Goal: Information Seeking & Learning: Learn about a topic

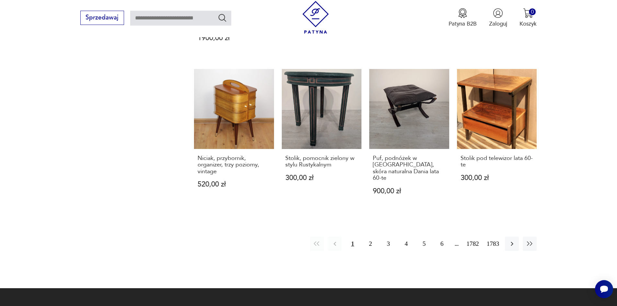
scroll to position [656, 0]
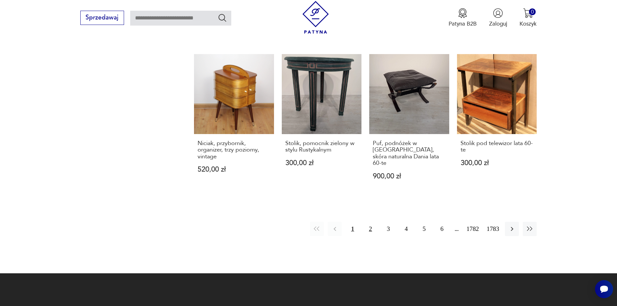
click at [376, 222] on button "2" at bounding box center [370, 229] width 14 height 14
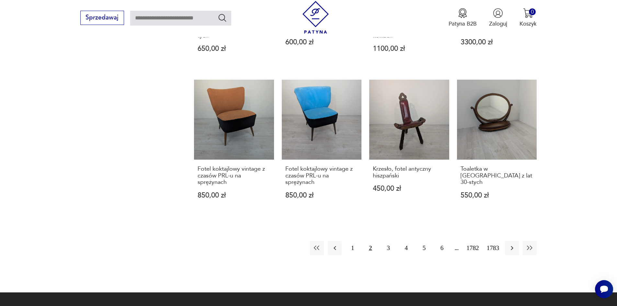
scroll to position [612, 0]
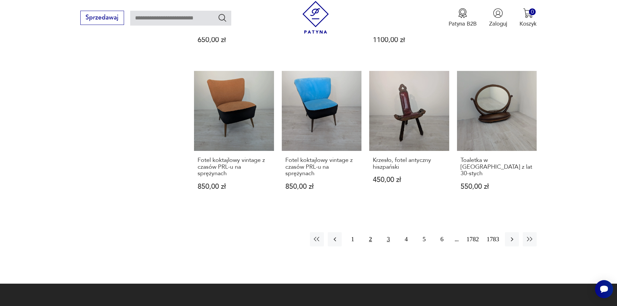
click at [394, 232] on button "3" at bounding box center [388, 239] width 14 height 14
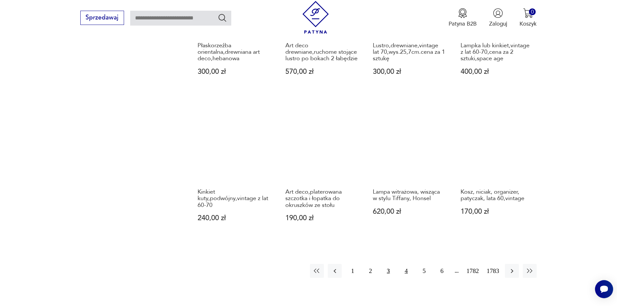
scroll to position [602, 0]
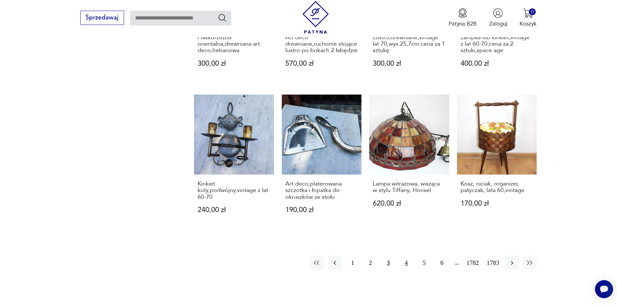
click at [412, 256] on button "4" at bounding box center [406, 263] width 14 height 14
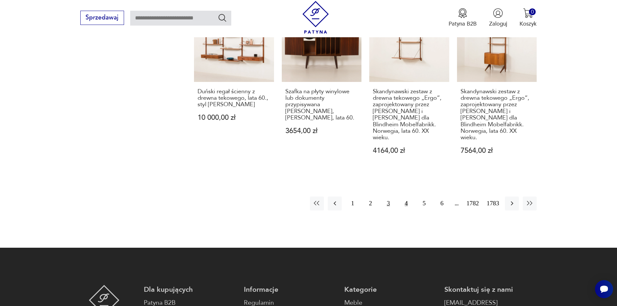
scroll to position [699, 0]
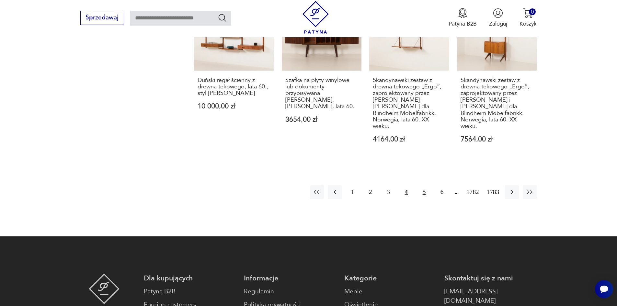
click at [431, 199] on button "5" at bounding box center [424, 192] width 14 height 14
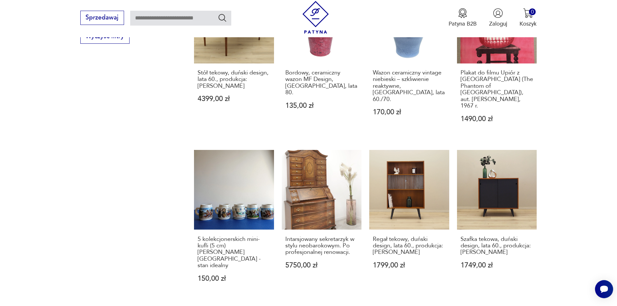
scroll to position [602, 0]
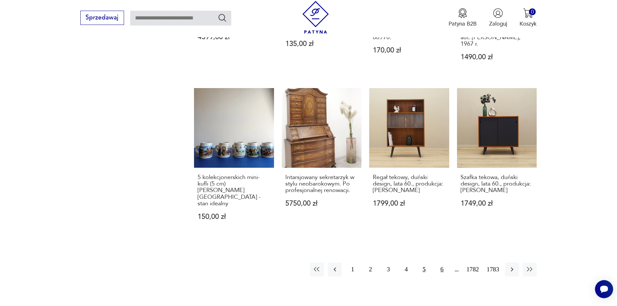
click at [448, 263] on button "6" at bounding box center [442, 270] width 14 height 14
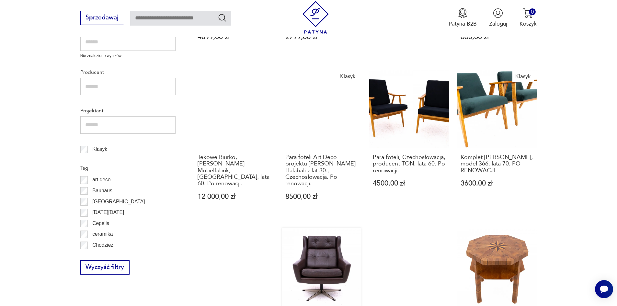
scroll to position [311, 0]
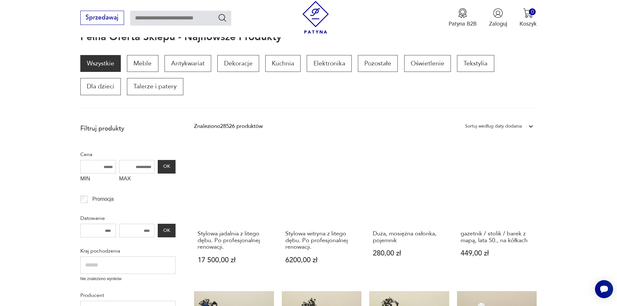
scroll to position [58, 0]
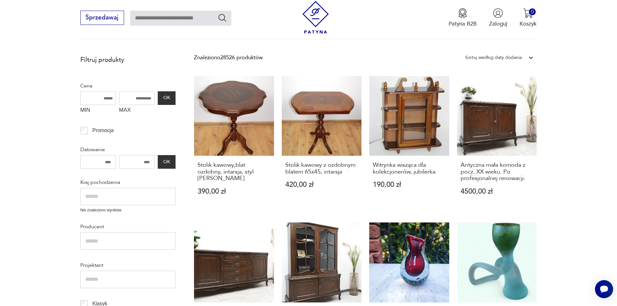
scroll to position [149, 0]
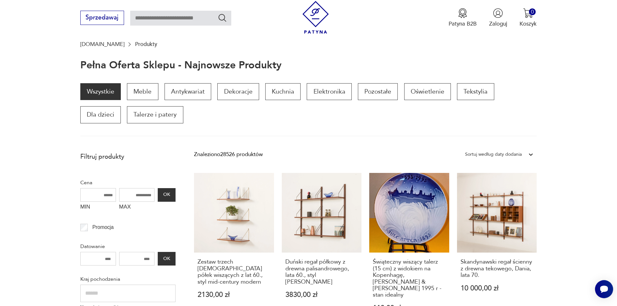
scroll to position [58, 0]
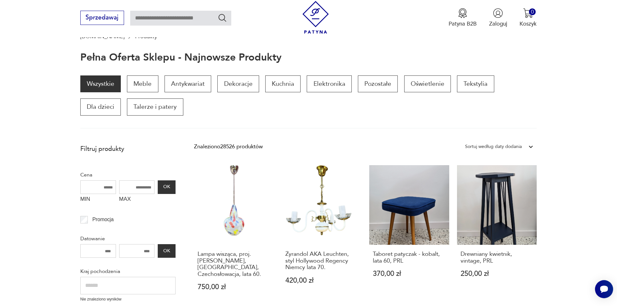
scroll to position [62, 0]
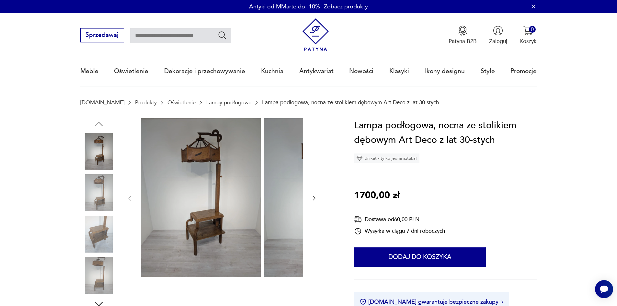
click at [83, 194] on img at bounding box center [98, 192] width 37 height 37
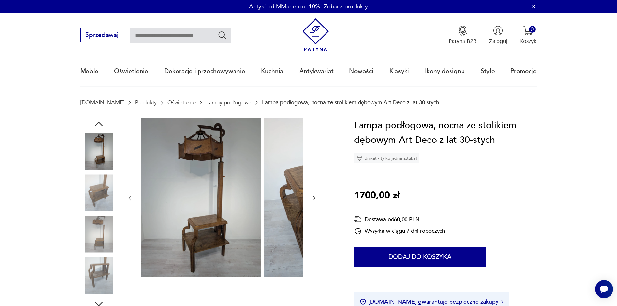
click at [95, 217] on div at bounding box center [98, 173] width 37 height 162
click at [90, 201] on img at bounding box center [98, 192] width 37 height 37
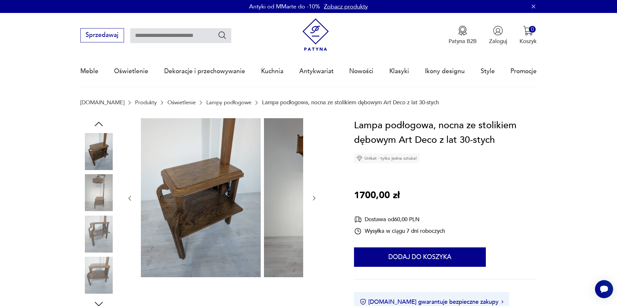
click at [88, 196] on img at bounding box center [98, 192] width 37 height 37
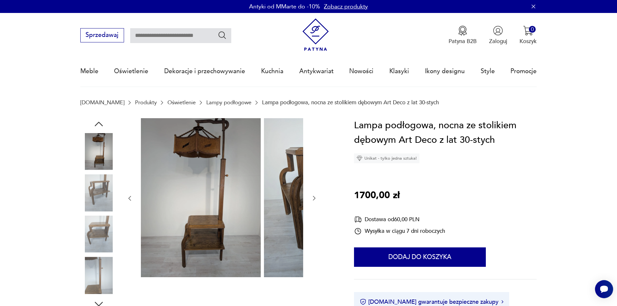
click at [91, 206] on img at bounding box center [98, 192] width 37 height 37
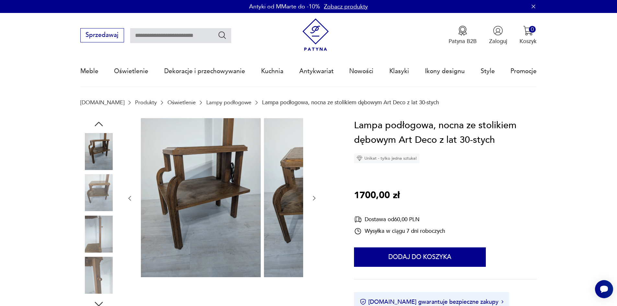
click at [91, 232] on img at bounding box center [98, 234] width 37 height 37
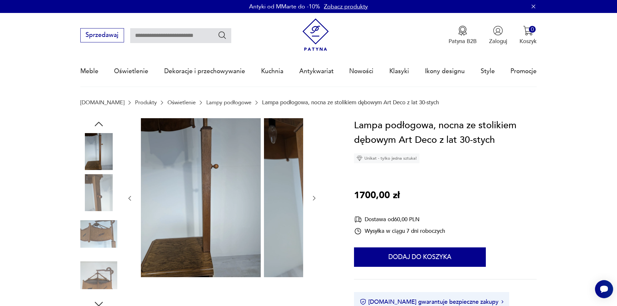
click at [89, 230] on img at bounding box center [98, 234] width 37 height 37
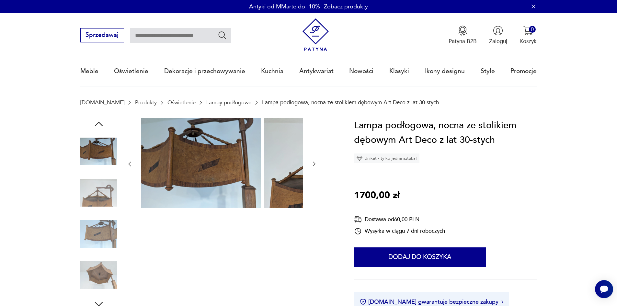
click at [92, 236] on img at bounding box center [98, 234] width 37 height 37
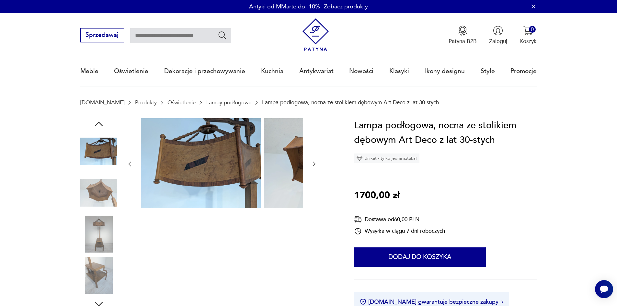
click at [90, 229] on img at bounding box center [98, 234] width 37 height 37
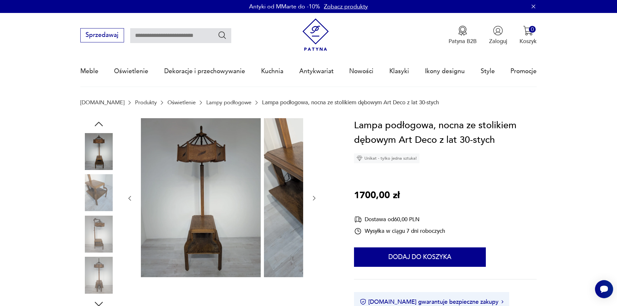
click at [80, 194] on img at bounding box center [98, 192] width 37 height 37
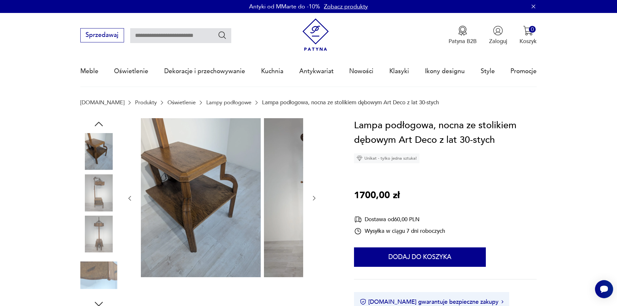
click at [86, 198] on img at bounding box center [98, 192] width 37 height 37
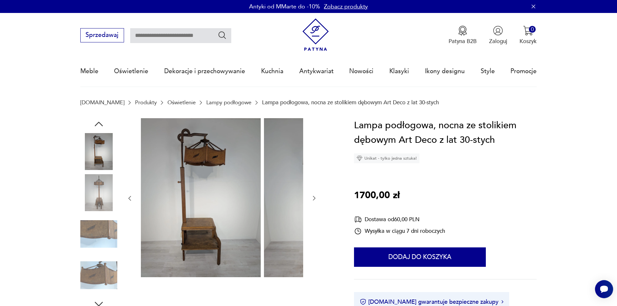
click at [84, 207] on img at bounding box center [98, 192] width 37 height 37
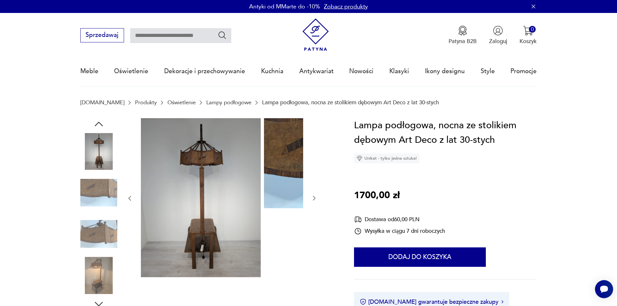
click at [86, 197] on img at bounding box center [98, 192] width 37 height 37
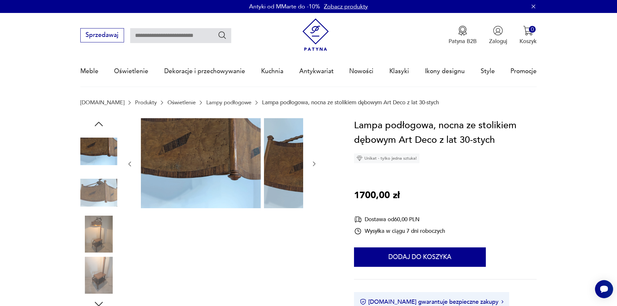
click at [84, 197] on img at bounding box center [98, 192] width 37 height 37
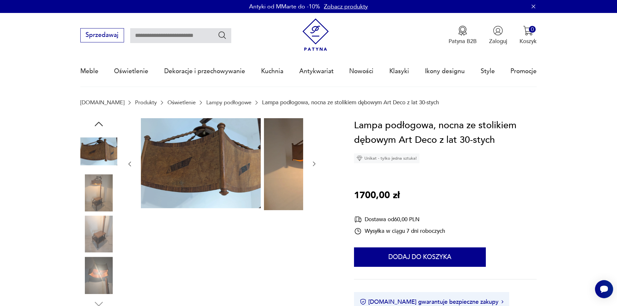
click at [86, 211] on img at bounding box center [98, 192] width 37 height 37
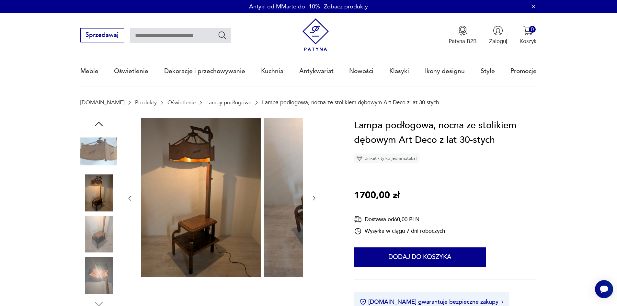
click at [90, 228] on img at bounding box center [98, 234] width 37 height 37
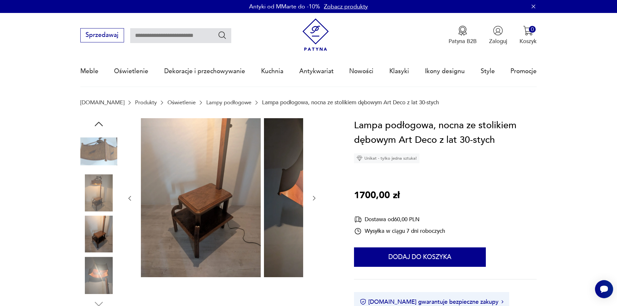
click at [88, 269] on img at bounding box center [98, 275] width 37 height 37
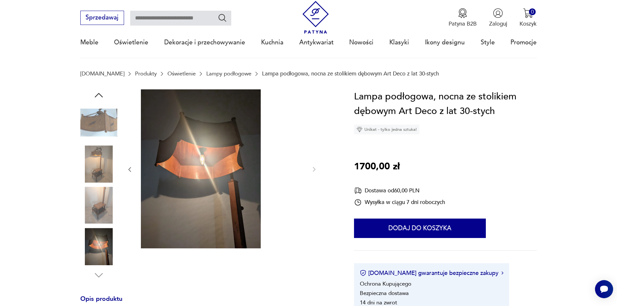
scroll to position [129, 0]
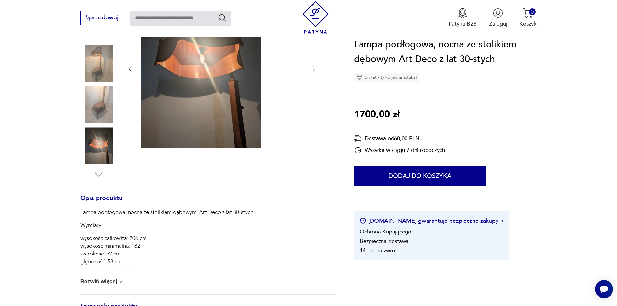
click at [102, 285] on button "Rozwiń więcej" at bounding box center [102, 281] width 44 height 6
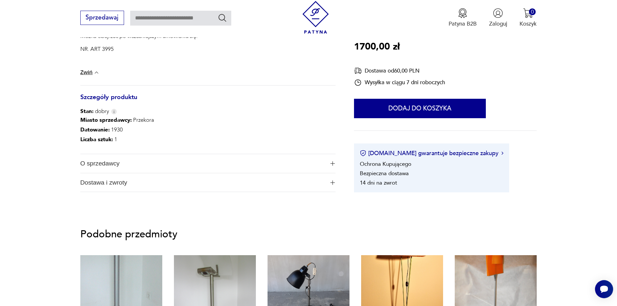
scroll to position [421, 0]
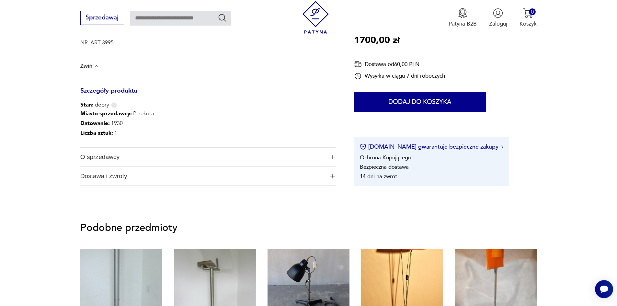
click at [93, 164] on span "O sprzedawcy" at bounding box center [202, 157] width 244 height 19
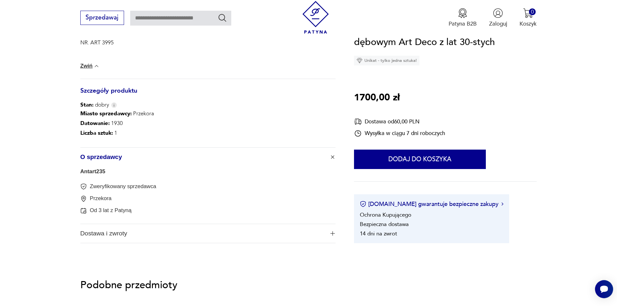
click at [86, 174] on link "Antart235" at bounding box center [92, 171] width 25 height 6
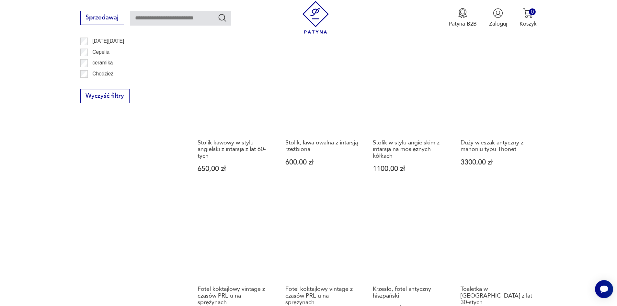
scroll to position [566, 0]
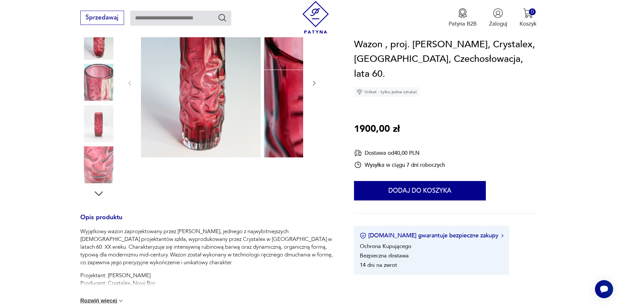
scroll to position [162, 0]
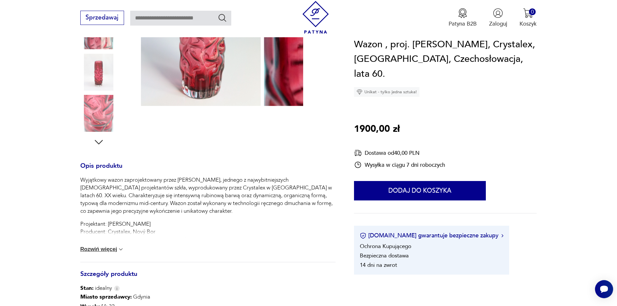
click at [91, 252] on button "Rozwiń więcej" at bounding box center [102, 249] width 44 height 6
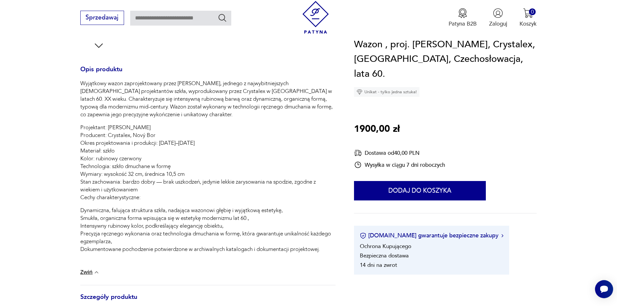
scroll to position [259, 0]
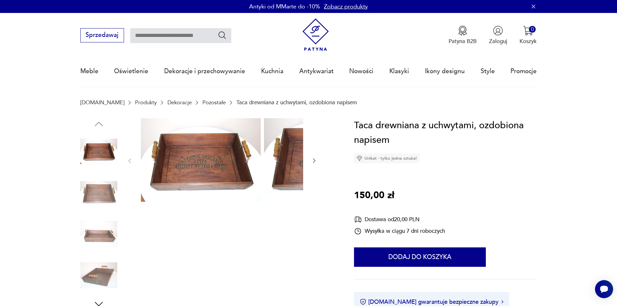
click at [82, 194] on img at bounding box center [98, 192] width 37 height 37
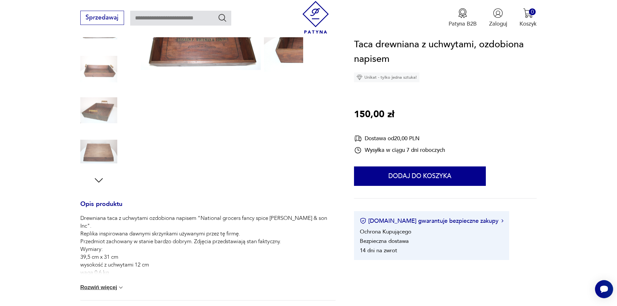
scroll to position [129, 0]
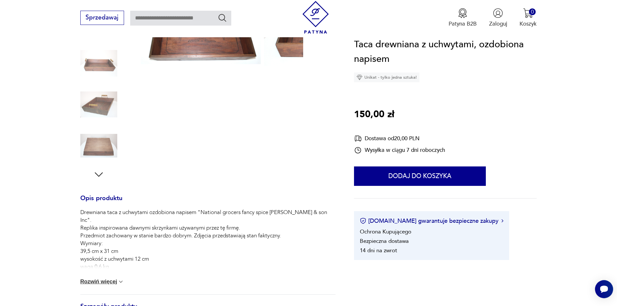
click at [84, 285] on button "Rozwiń więcej" at bounding box center [102, 281] width 44 height 6
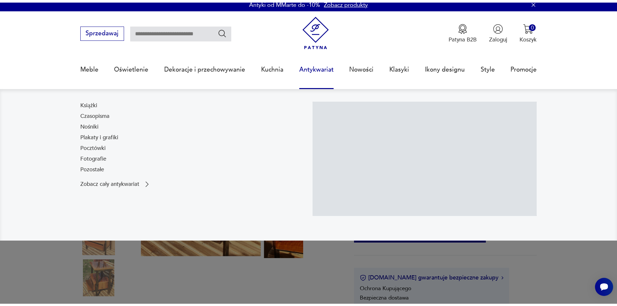
scroll to position [97, 0]
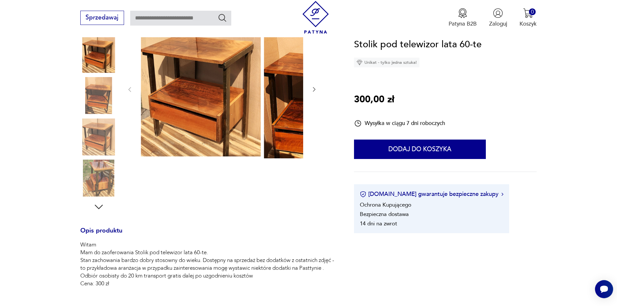
click at [86, 91] on img at bounding box center [98, 95] width 37 height 37
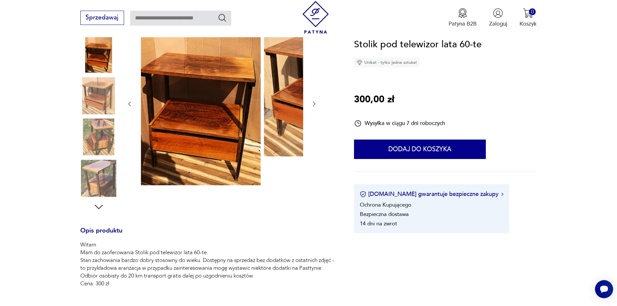
click at [90, 135] on img at bounding box center [98, 136] width 37 height 37
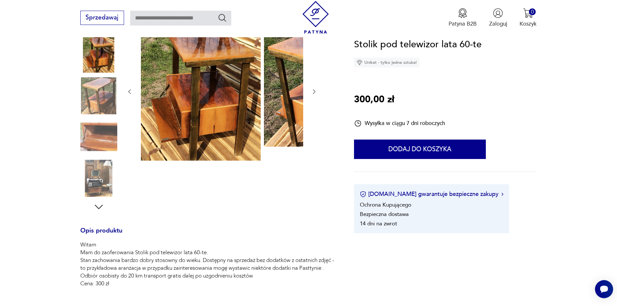
click at [83, 97] on img at bounding box center [98, 95] width 37 height 37
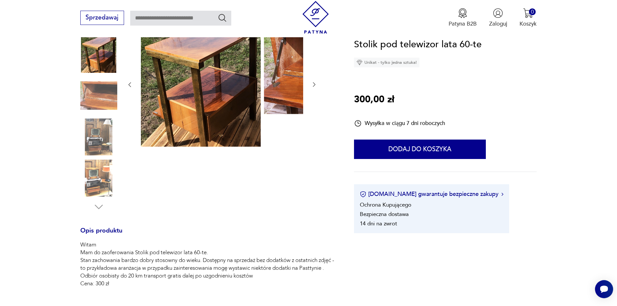
click at [87, 111] on img at bounding box center [98, 95] width 37 height 37
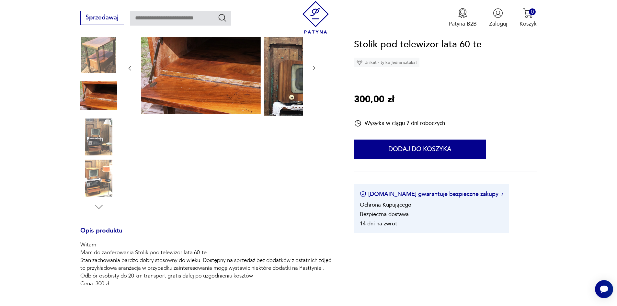
click at [86, 146] on img at bounding box center [98, 136] width 37 height 37
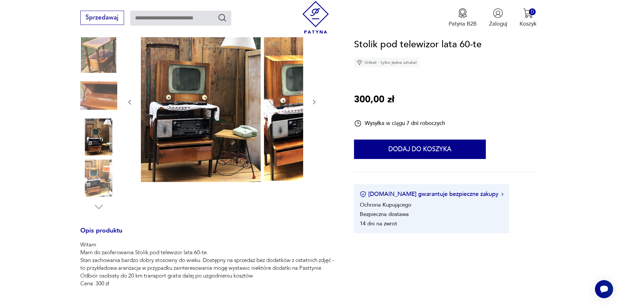
click at [89, 173] on img at bounding box center [98, 178] width 37 height 37
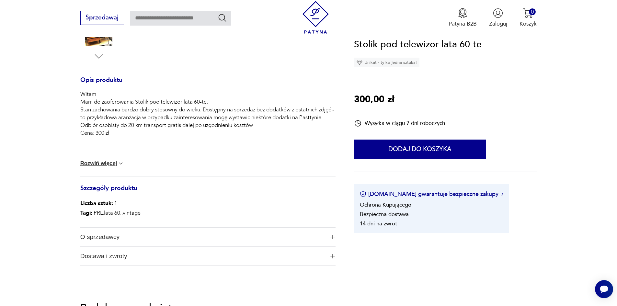
scroll to position [291, 0]
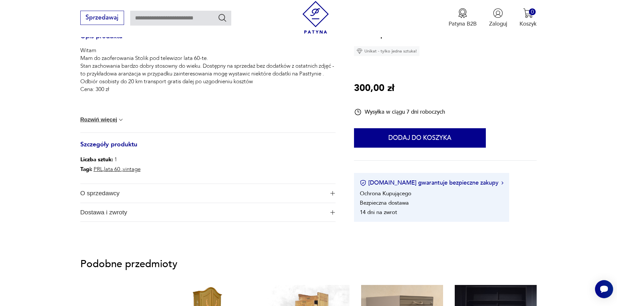
click at [102, 200] on span "O sprzedawcy" at bounding box center [202, 193] width 244 height 19
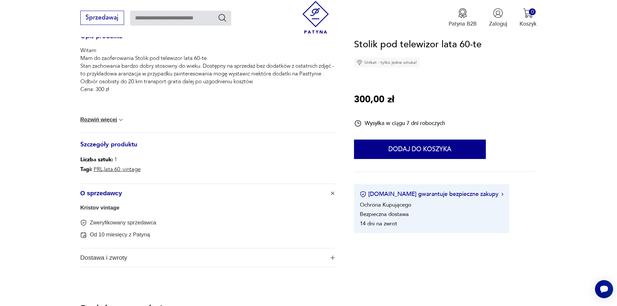
click at [99, 211] on link "Kristov vintage" at bounding box center [99, 208] width 39 height 6
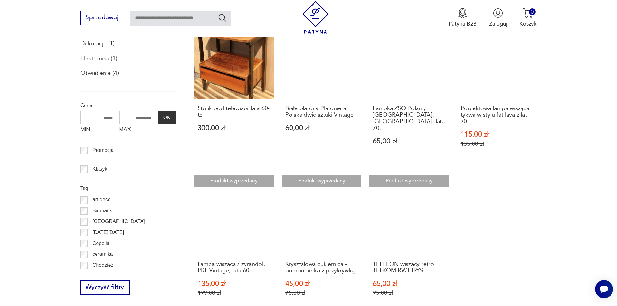
scroll to position [276, 0]
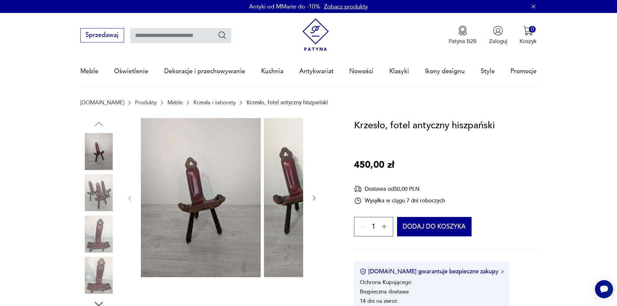
click at [87, 196] on img at bounding box center [98, 192] width 37 height 37
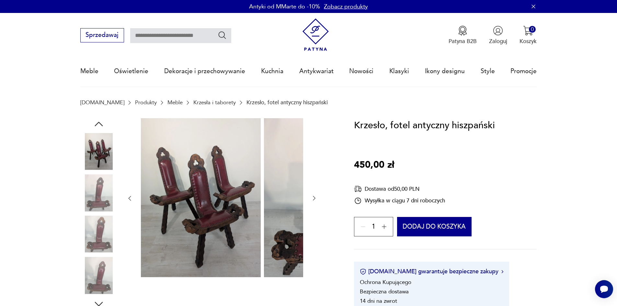
click at [84, 195] on img at bounding box center [98, 192] width 37 height 37
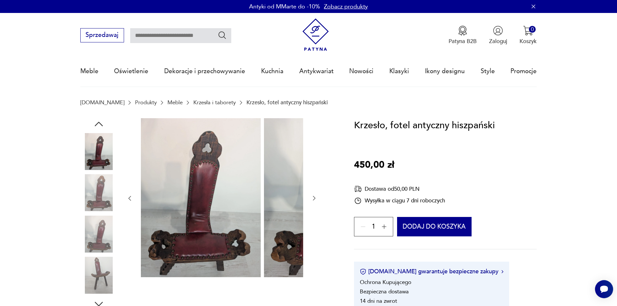
click at [89, 205] on img at bounding box center [98, 192] width 37 height 37
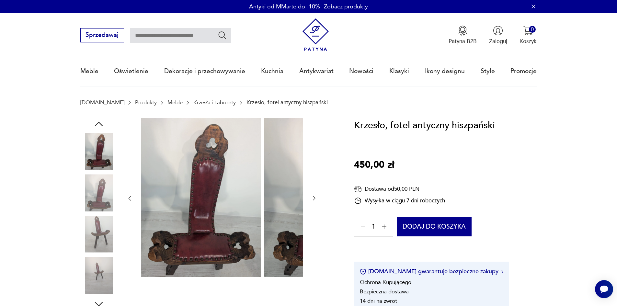
click at [85, 203] on img at bounding box center [98, 192] width 37 height 37
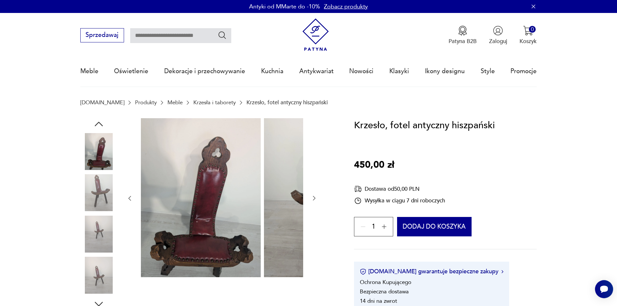
click at [89, 211] on img at bounding box center [98, 192] width 37 height 37
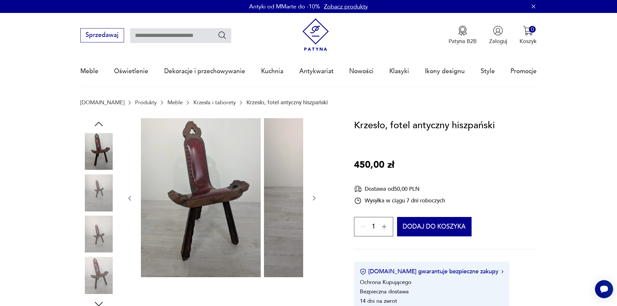
click at [83, 203] on img at bounding box center [98, 192] width 37 height 37
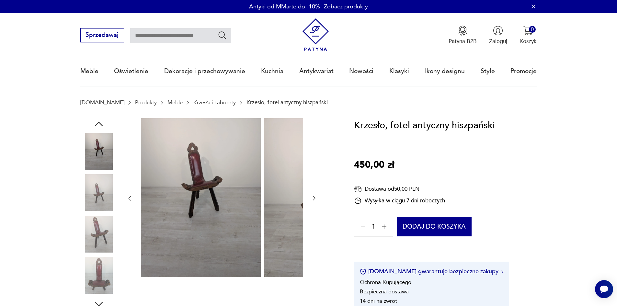
click at [86, 211] on img at bounding box center [98, 192] width 37 height 37
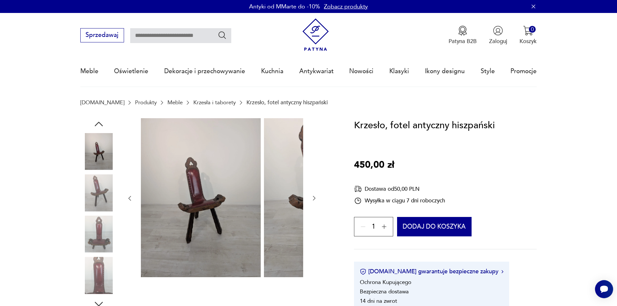
click at [87, 222] on img at bounding box center [98, 234] width 37 height 37
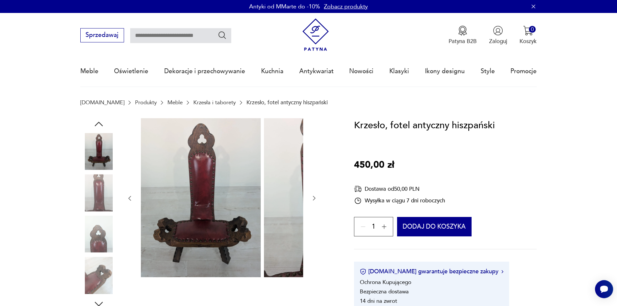
click at [83, 204] on img at bounding box center [98, 192] width 37 height 37
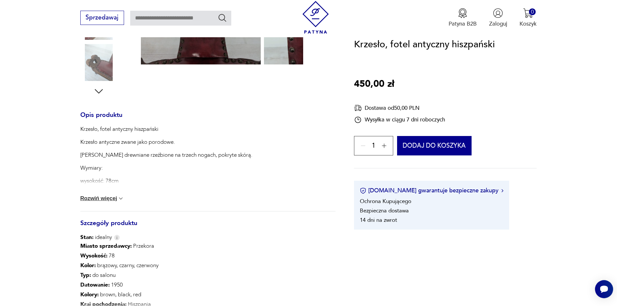
scroll to position [259, 0]
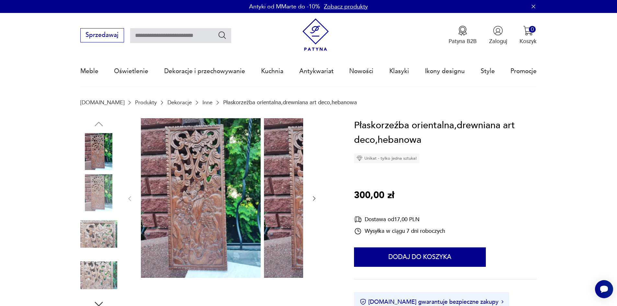
click at [84, 200] on img at bounding box center [98, 192] width 37 height 37
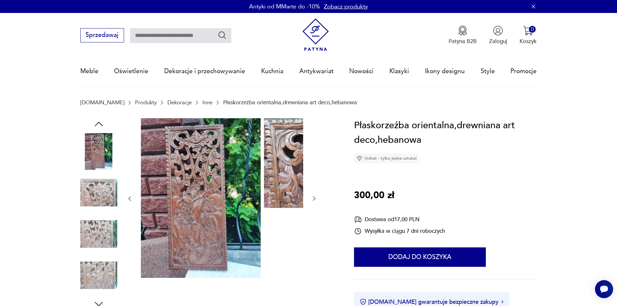
click at [86, 211] on img at bounding box center [98, 192] width 37 height 37
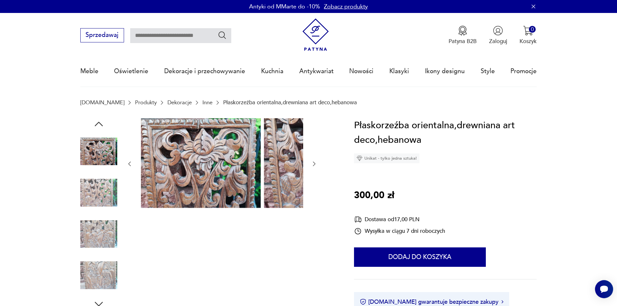
click at [97, 239] on img at bounding box center [98, 234] width 37 height 37
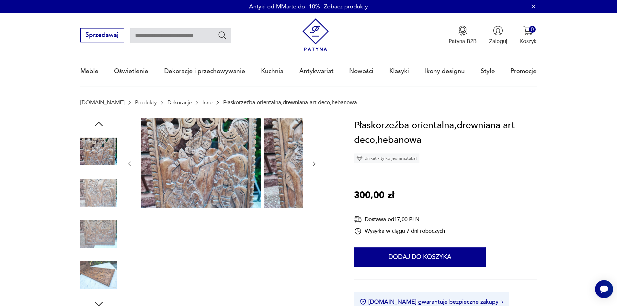
click at [85, 189] on img at bounding box center [98, 192] width 37 height 37
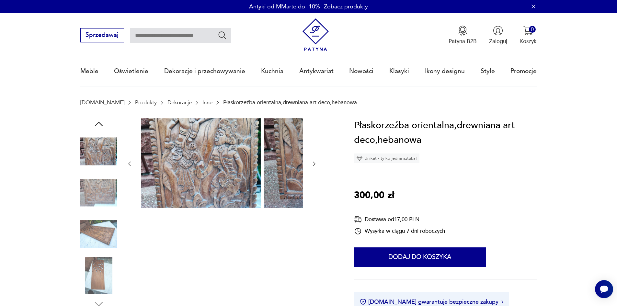
click at [83, 209] on img at bounding box center [98, 192] width 37 height 37
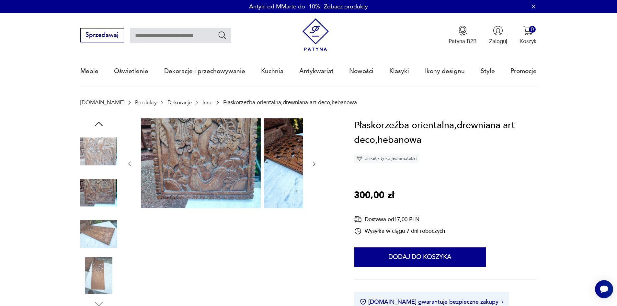
click at [94, 243] on img at bounding box center [98, 234] width 37 height 37
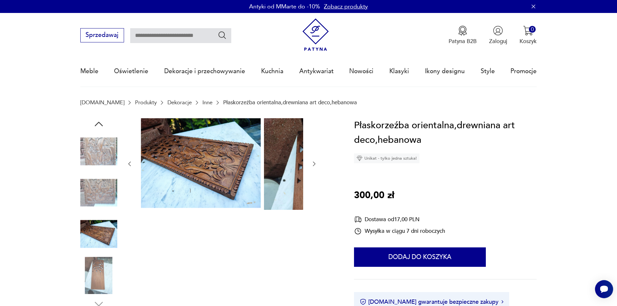
click at [94, 263] on img at bounding box center [98, 275] width 37 height 37
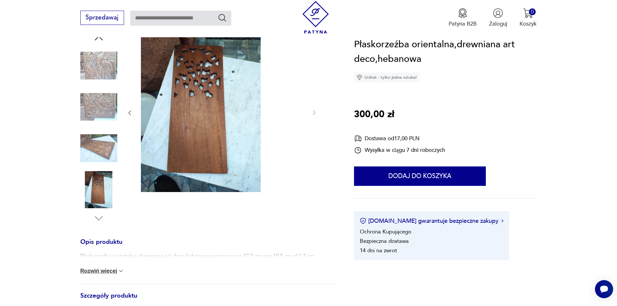
scroll to position [97, 0]
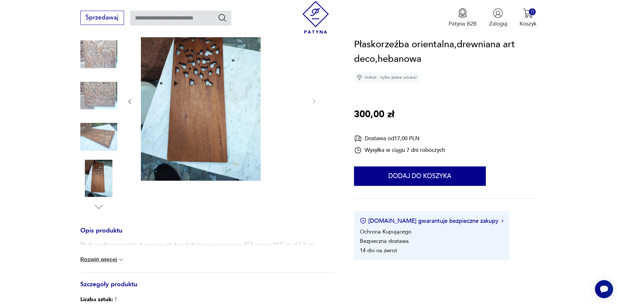
click at [95, 263] on button "Rozwiń więcej" at bounding box center [102, 259] width 44 height 6
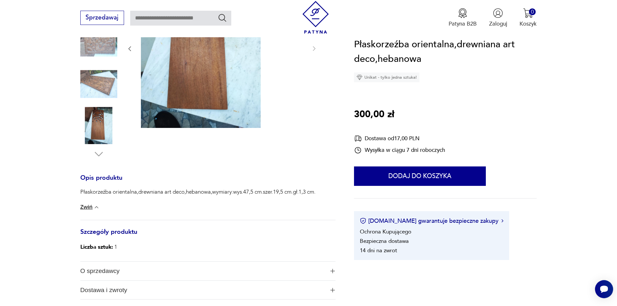
scroll to position [194, 0]
